Goal: Navigation & Orientation: Find specific page/section

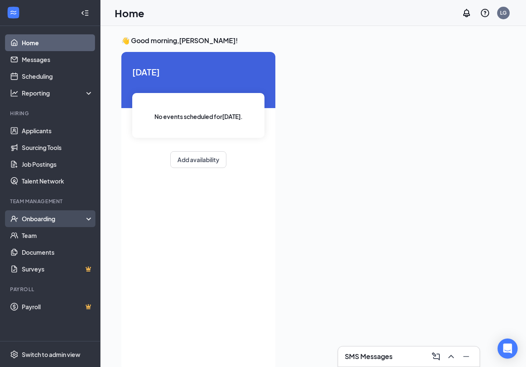
click at [83, 218] on div "Onboarding" at bounding box center [54, 218] width 64 height 8
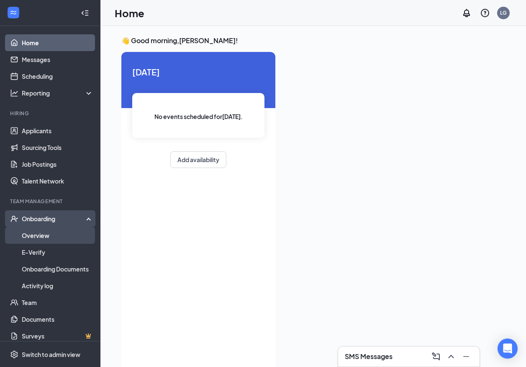
click at [62, 234] on link "Overview" at bounding box center [58, 235] width 72 height 17
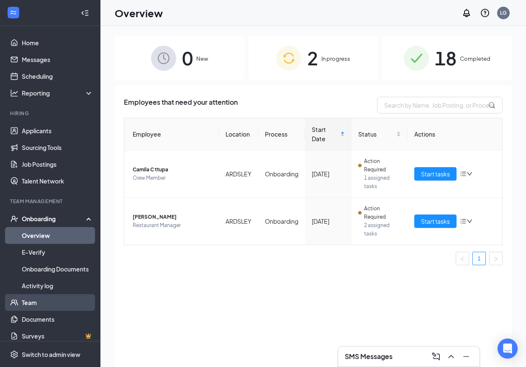
click at [45, 310] on link "Team" at bounding box center [58, 302] width 72 height 17
